Goal: Navigation & Orientation: Find specific page/section

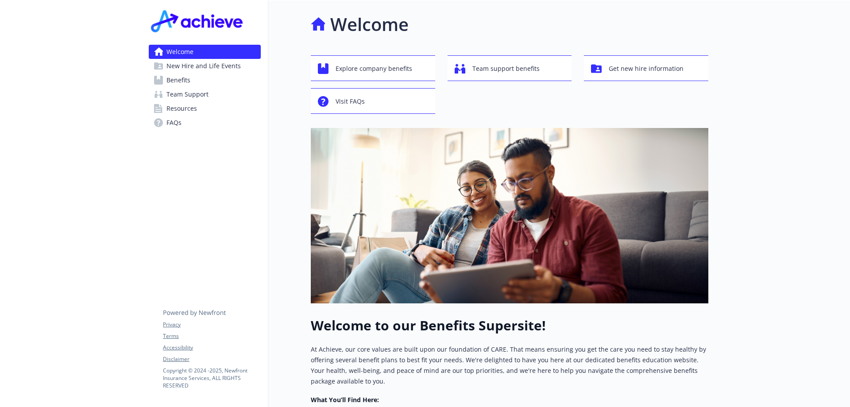
drag, startPoint x: 120, startPoint y: 108, endPoint x: 112, endPoint y: 108, distance: 8.0
click at [112, 108] on div at bounding box center [71, 316] width 142 height 632
